Goal: Transaction & Acquisition: Book appointment/travel/reservation

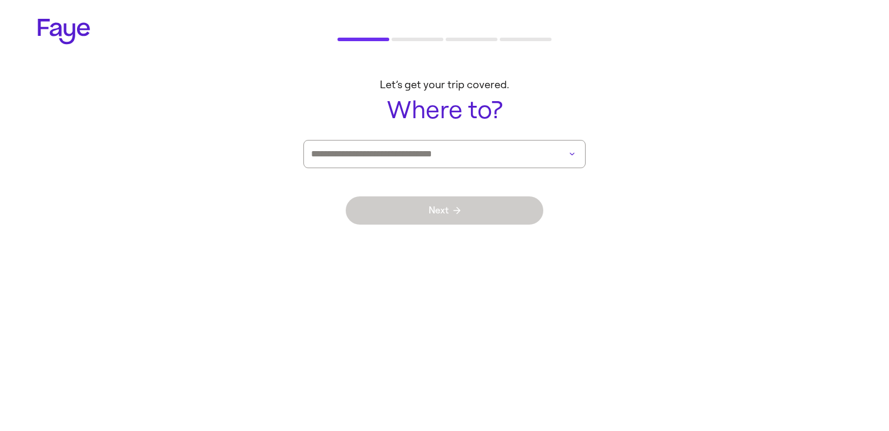
click at [479, 156] on input at bounding box center [428, 154] width 234 height 27
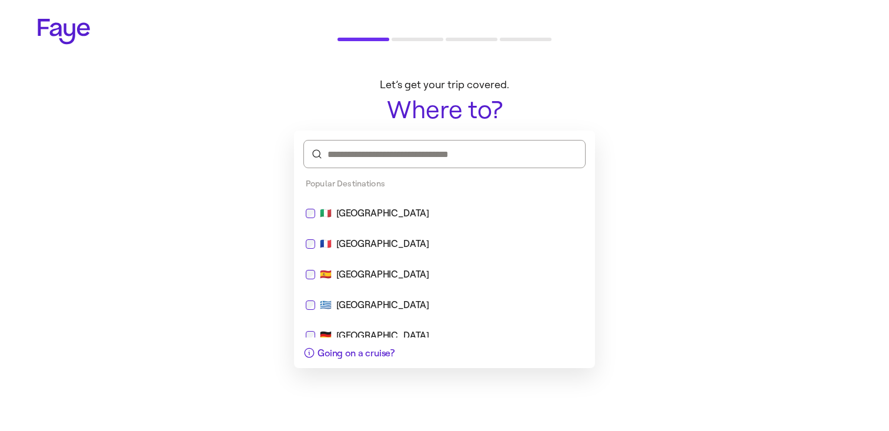
click at [389, 219] on div "🇮🇹 [GEOGRAPHIC_DATA]" at bounding box center [445, 213] width 278 height 14
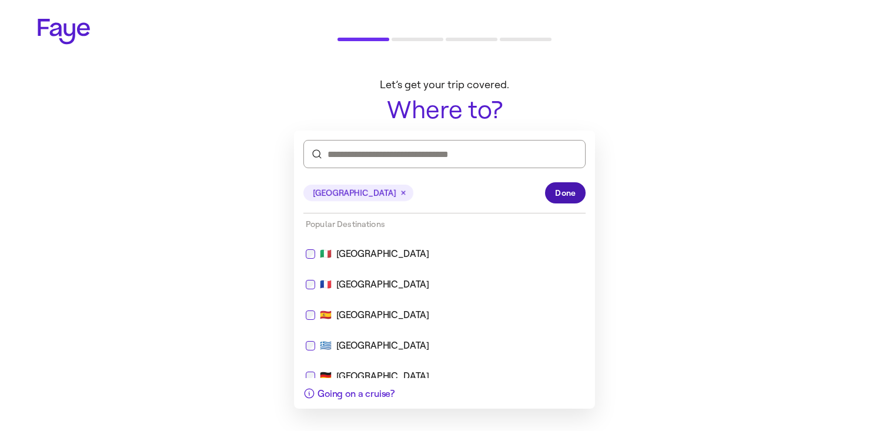
click at [568, 202] on button "Done" at bounding box center [565, 192] width 41 height 21
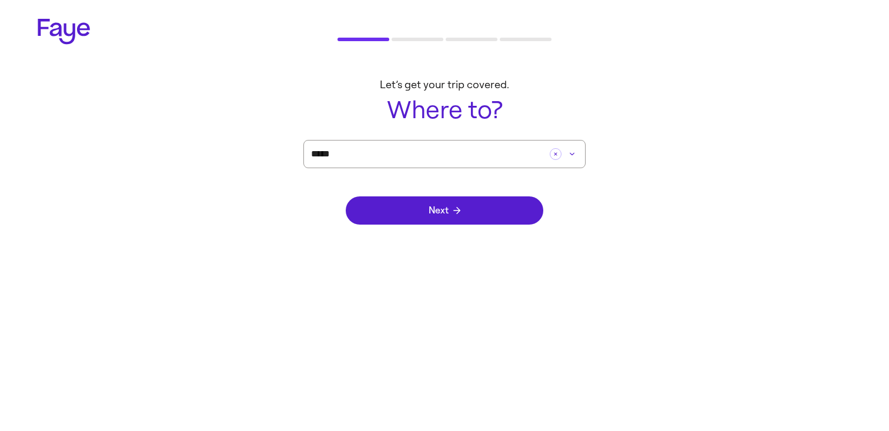
click at [496, 229] on div "Next" at bounding box center [445, 210] width 198 height 85
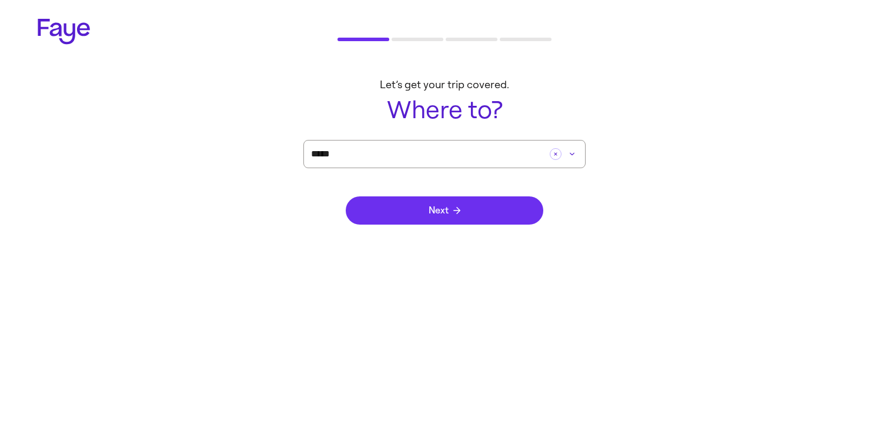
click at [490, 215] on button "Next" at bounding box center [445, 210] width 198 height 28
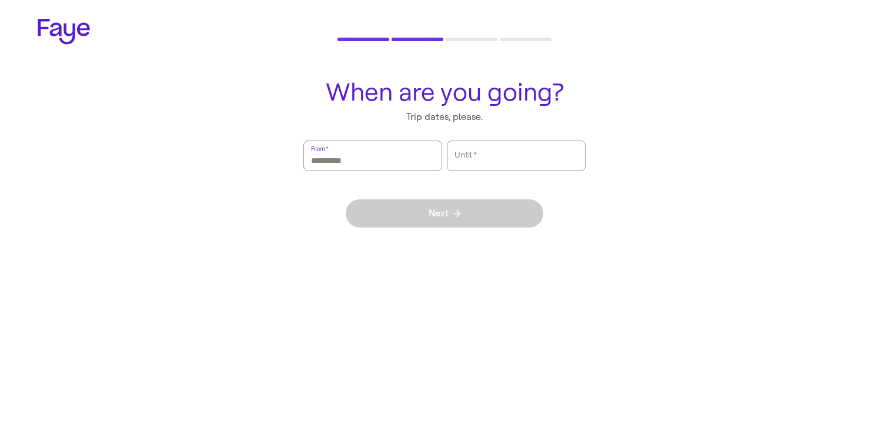
click at [396, 152] on input "From   *" at bounding box center [372, 155] width 123 height 27
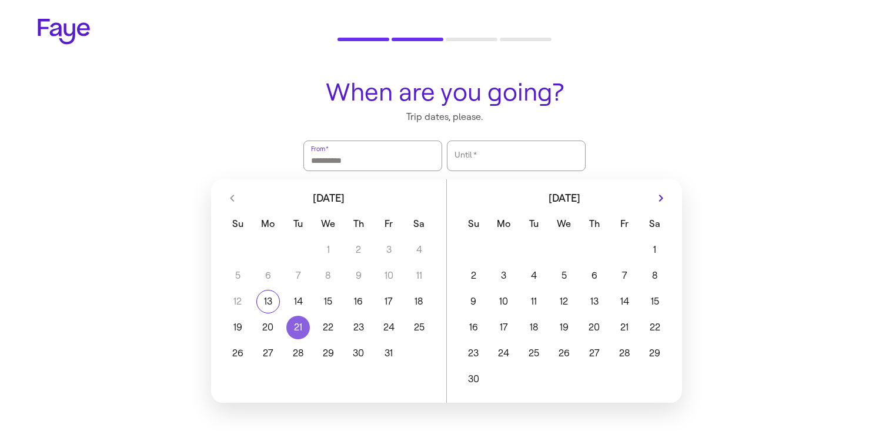
click at [289, 326] on button "21" at bounding box center [298, 328] width 30 height 24
click at [370, 326] on button "23" at bounding box center [358, 328] width 30 height 24
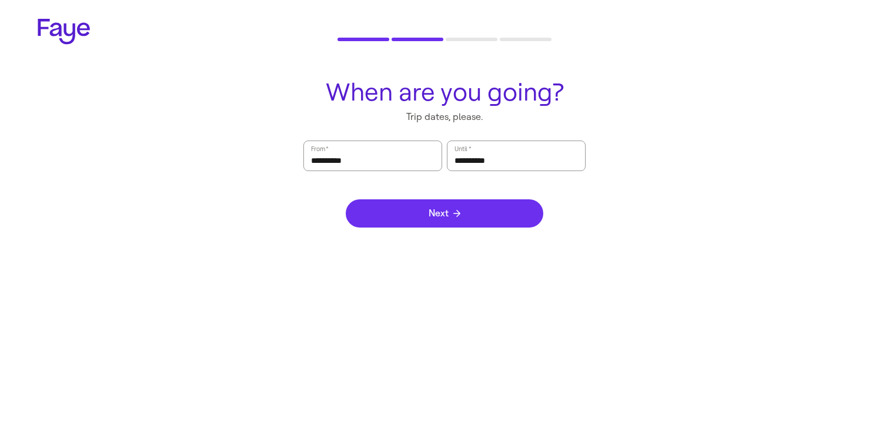
click at [447, 222] on button "Next" at bounding box center [445, 213] width 198 height 28
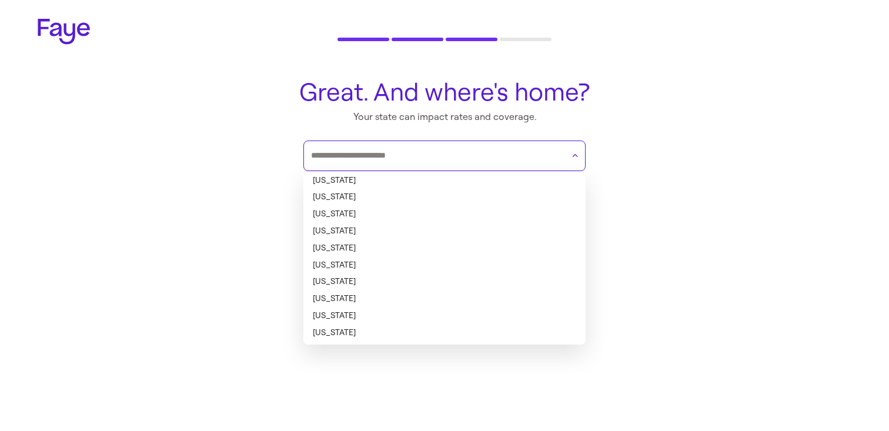
click at [444, 161] on input "text" at bounding box center [437, 156] width 252 height 18
click at [433, 180] on li "[US_STATE]" at bounding box center [444, 180] width 282 height 17
type input "*******"
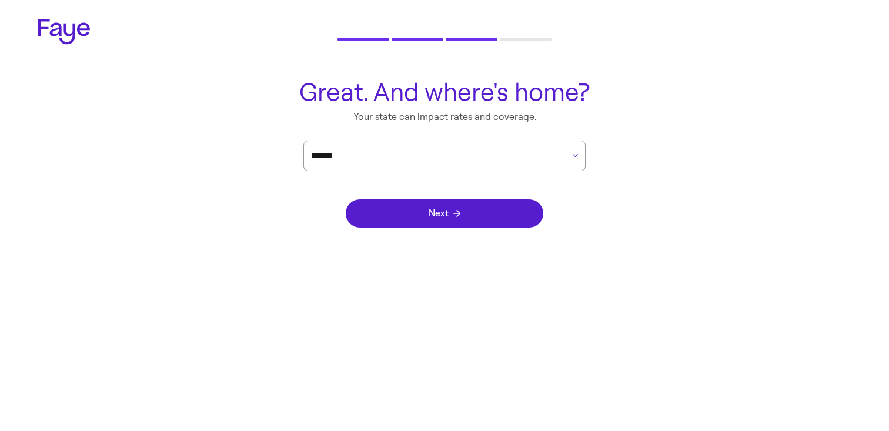
click at [438, 227] on div "Next" at bounding box center [445, 213] width 198 height 85
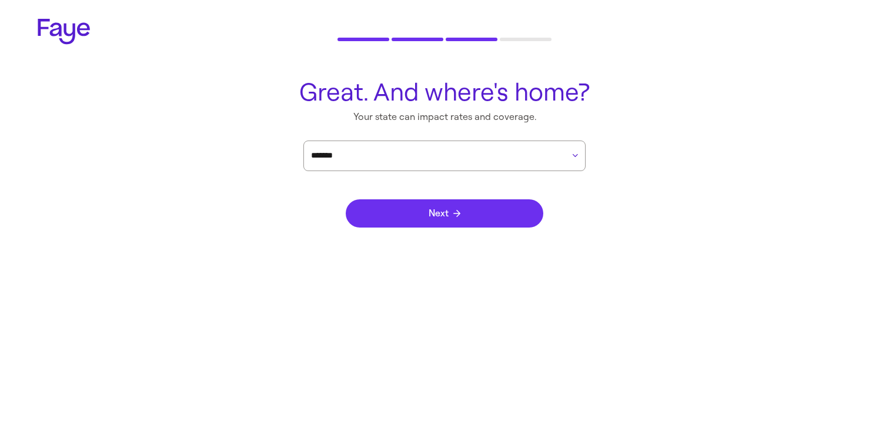
click at [442, 218] on button "Next" at bounding box center [445, 213] width 198 height 28
